Goal: Find specific page/section: Find specific page/section

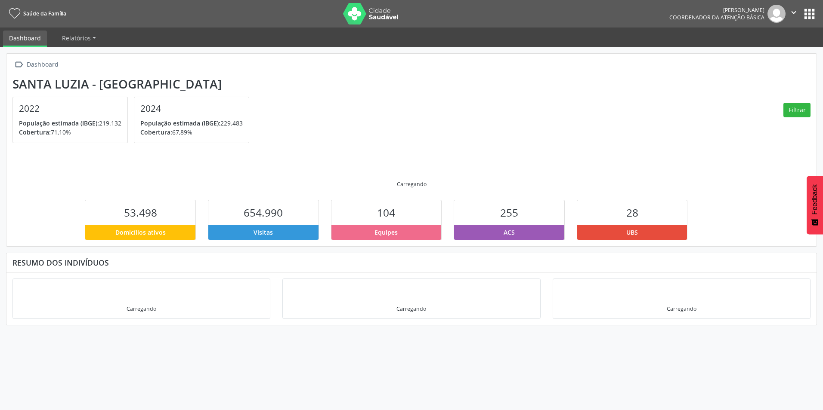
click at [809, 18] on button "apps" at bounding box center [809, 13] width 15 height 15
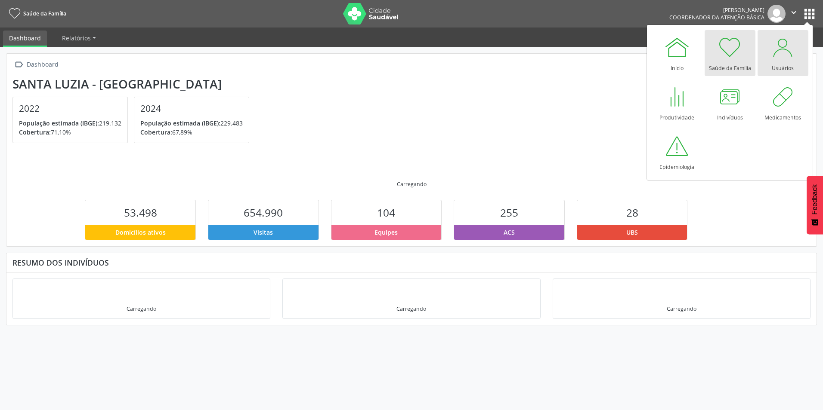
click at [784, 59] on div at bounding box center [783, 47] width 26 height 26
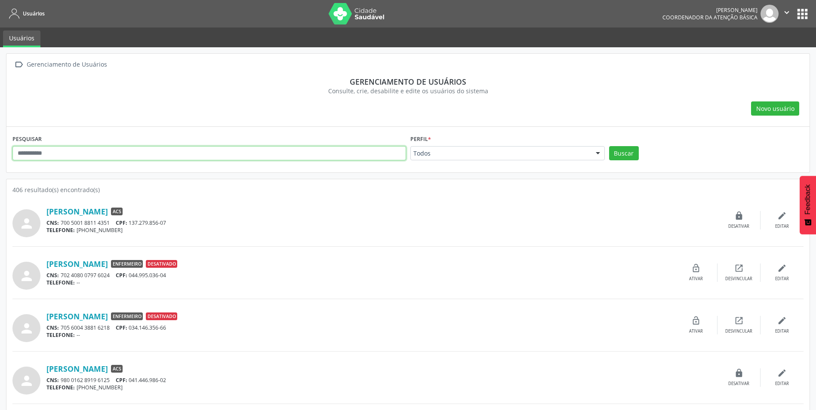
click at [65, 153] on input "text" at bounding box center [209, 153] width 394 height 15
type input "*******"
click at [609, 146] on button "Buscar" at bounding box center [624, 153] width 30 height 15
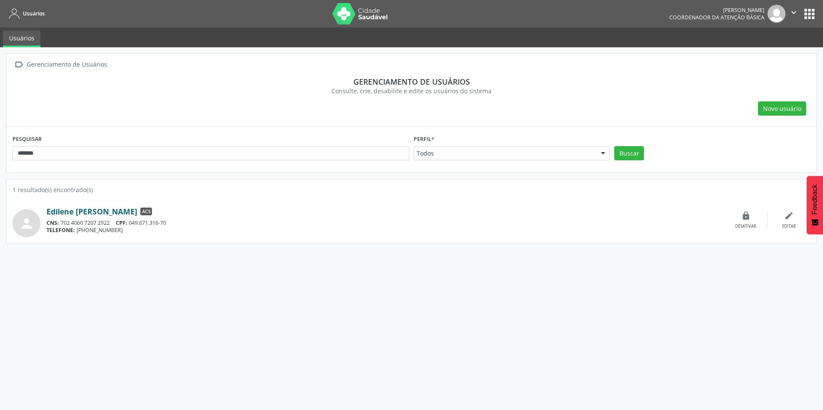
click at [137, 211] on link "Edilene [PERSON_NAME]" at bounding box center [91, 211] width 91 height 9
